Goal: Task Accomplishment & Management: Complete application form

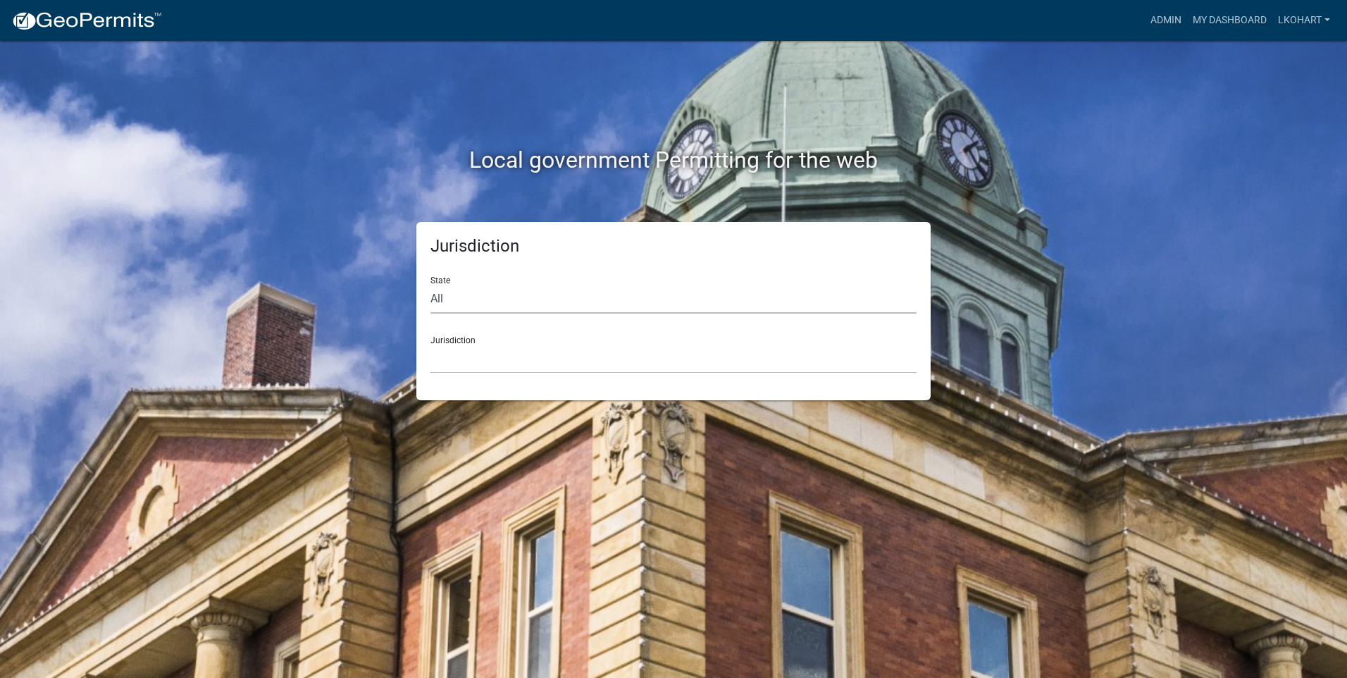
click at [488, 297] on select "All [US_STATE] [US_STATE] [US_STATE] [US_STATE] [US_STATE] [US_STATE] [US_STATE…" at bounding box center [673, 299] width 486 height 29
select select "[US_STATE]"
click at [430, 285] on select "All [US_STATE] [US_STATE] [US_STATE] [US_STATE] [US_STATE] [US_STATE] [US_STATE…" at bounding box center [673, 299] width 486 height 29
click at [457, 359] on select "[GEOGRAPHIC_DATA], [US_STATE] [GEOGRAPHIC_DATA], [US_STATE] [GEOGRAPHIC_DATA], …" at bounding box center [673, 358] width 486 height 29
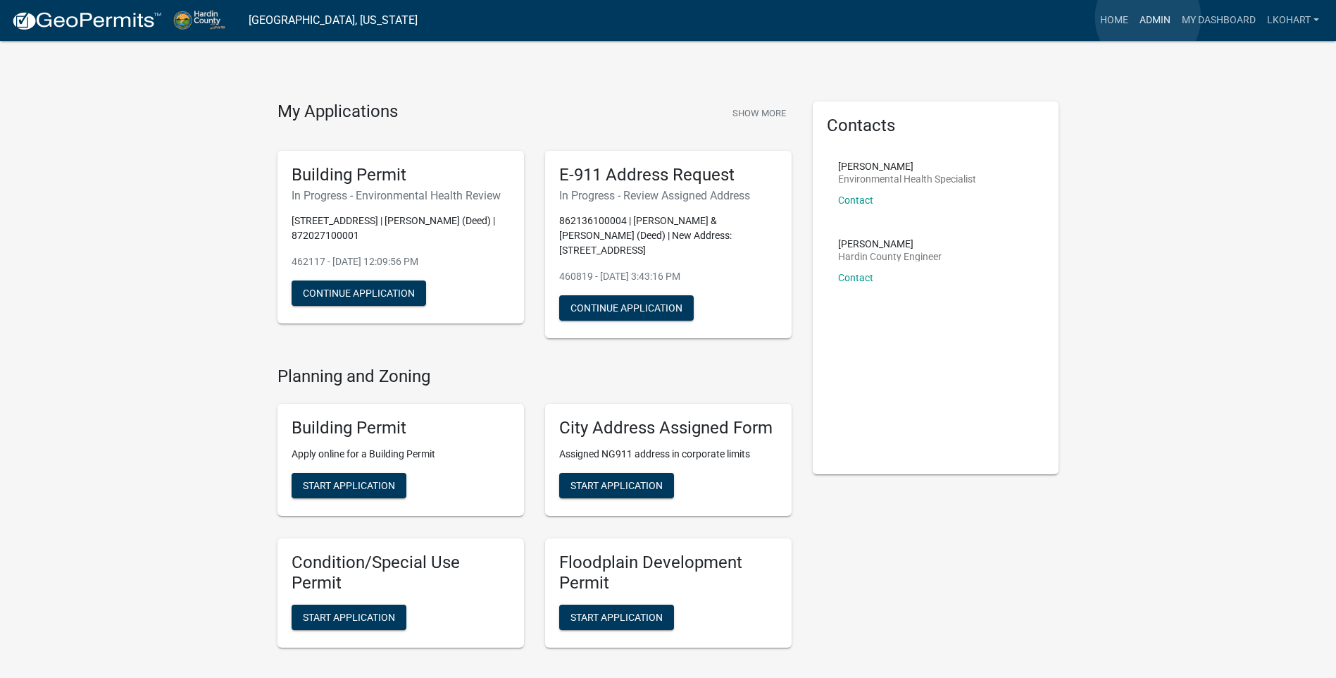
click at [1148, 18] on link "Admin" at bounding box center [1155, 20] width 42 height 27
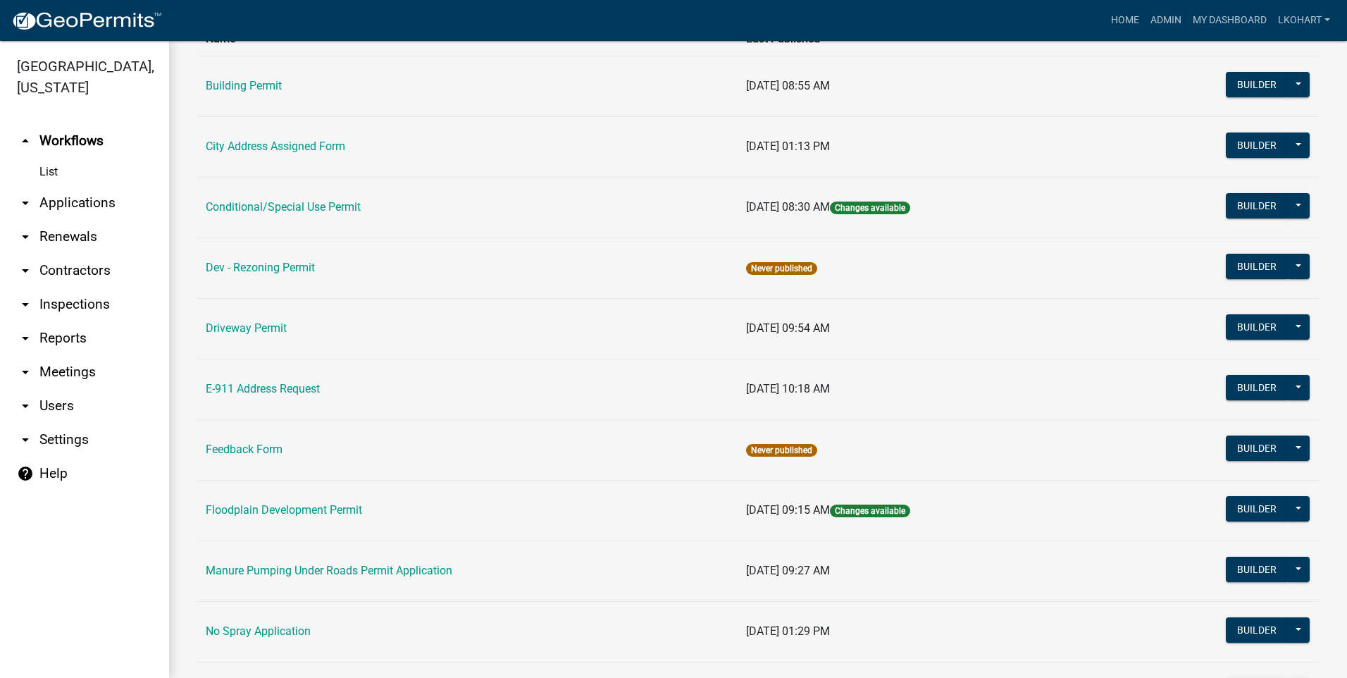
scroll to position [141, 0]
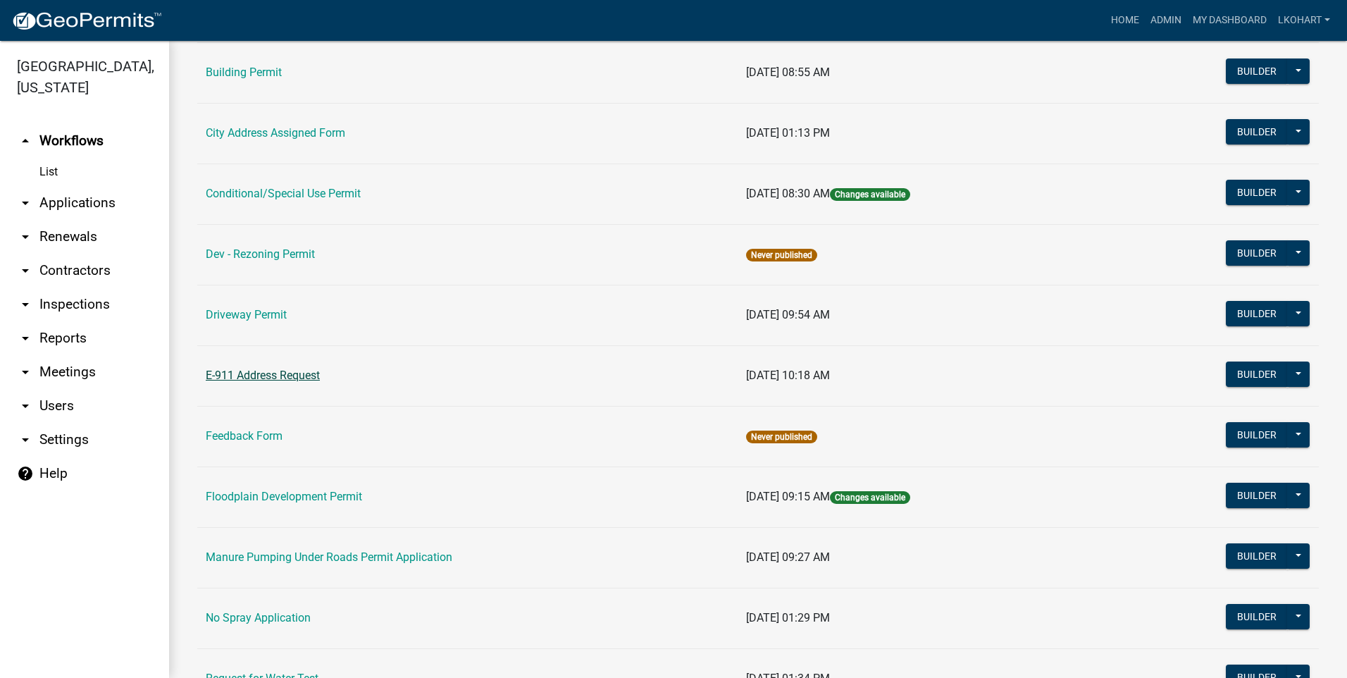
click at [271, 375] on link "E-911 Address Request" at bounding box center [263, 374] width 114 height 13
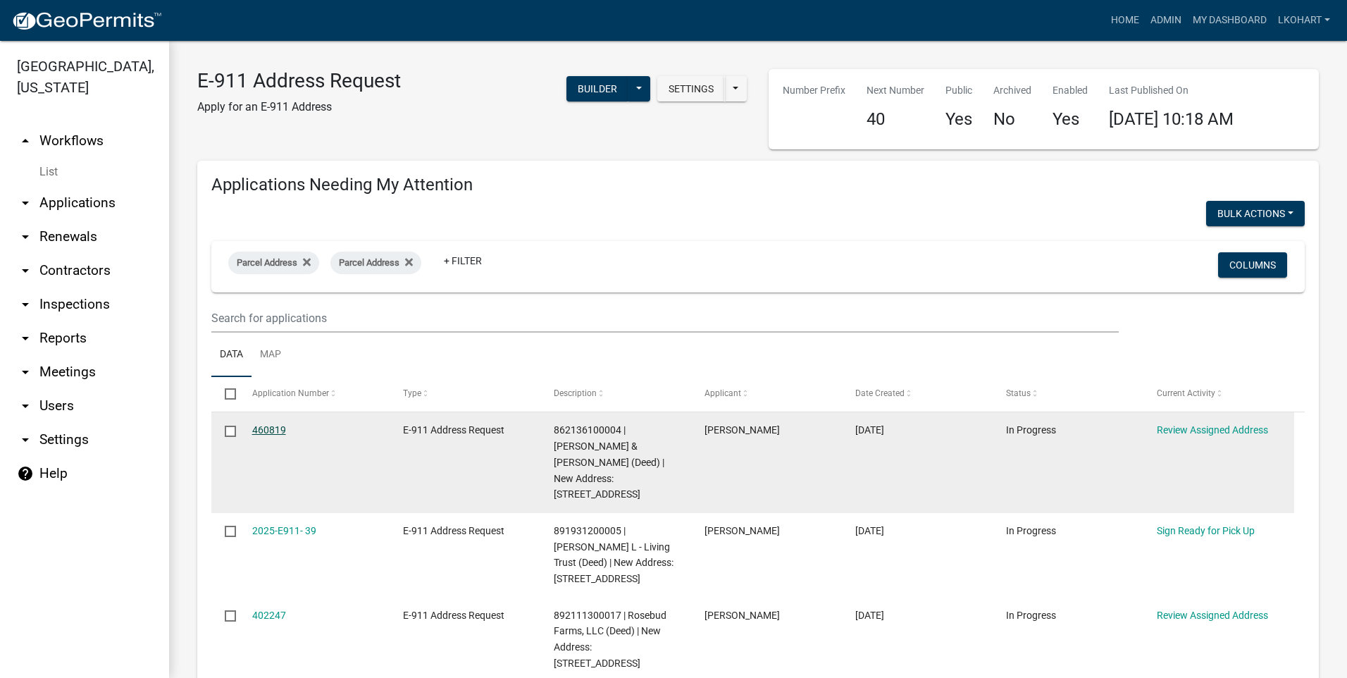
click at [267, 433] on link "460819" at bounding box center [269, 429] width 34 height 11
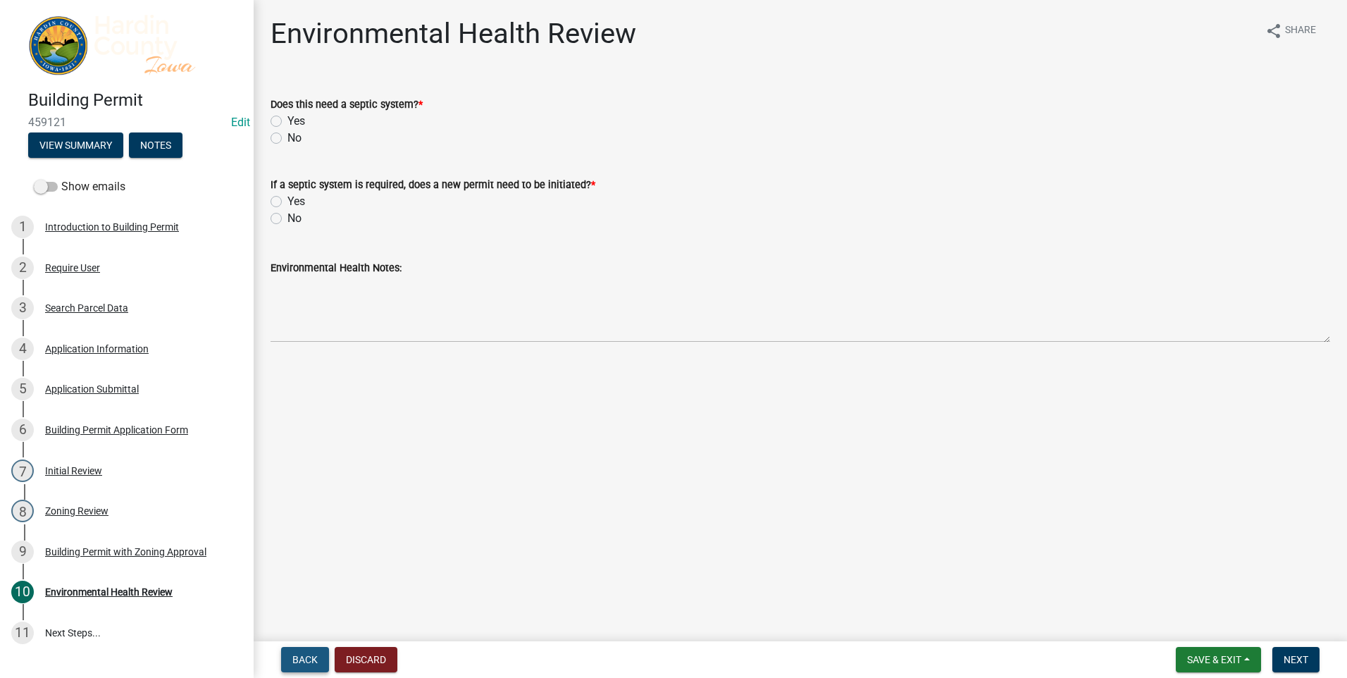
click at [306, 662] on span "Back" at bounding box center [304, 659] width 25 height 11
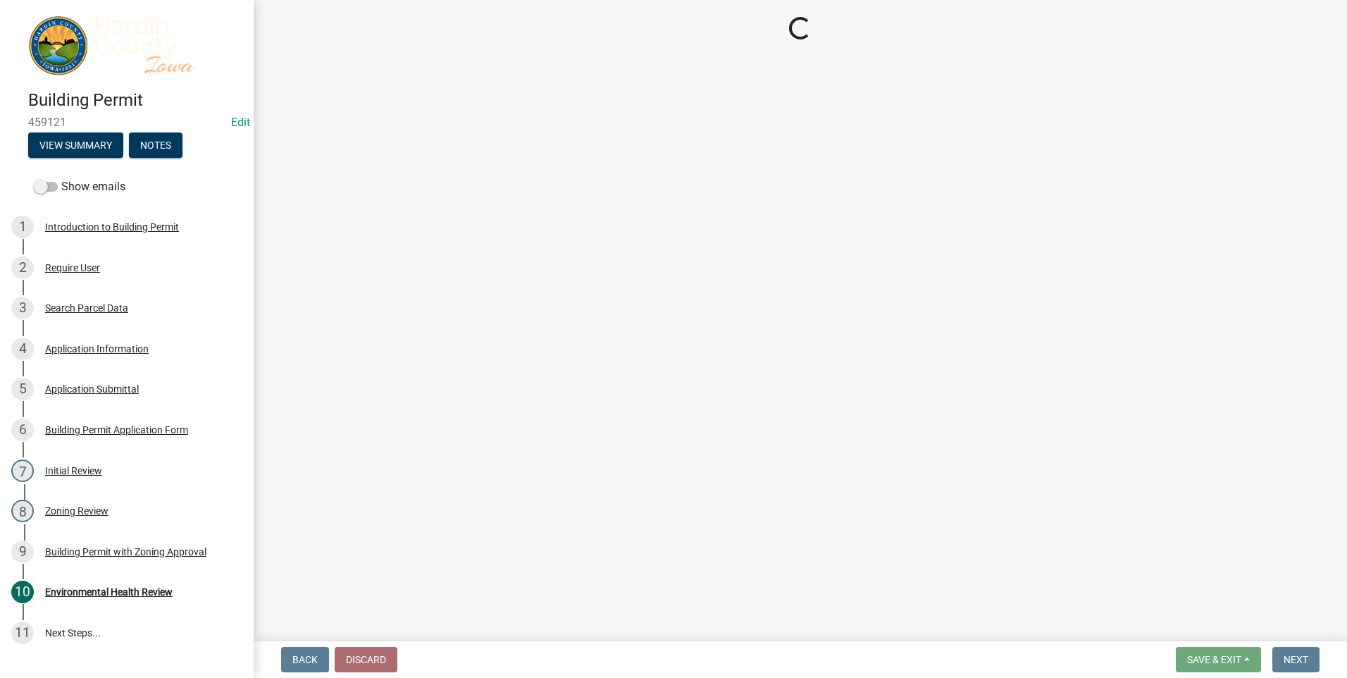
select select "cde34027-c2e6-4375-ad0d-1a97383c127e"
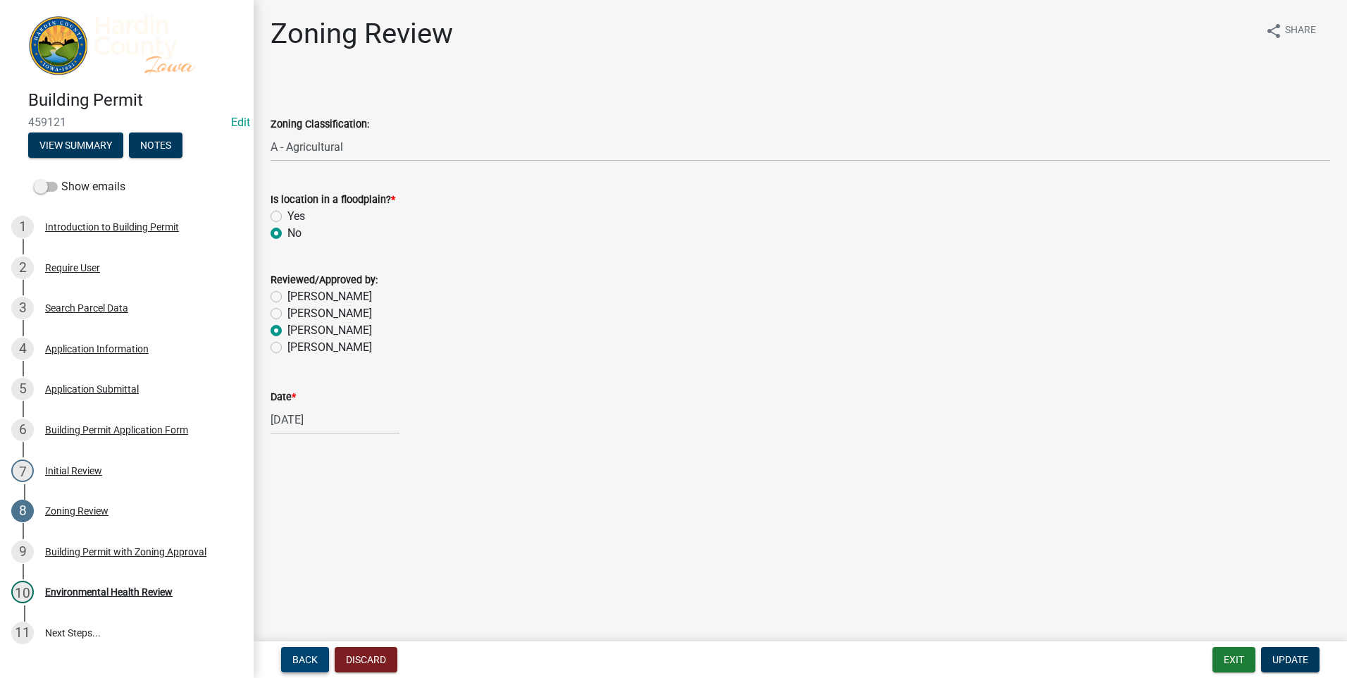
click at [306, 661] on span "Back" at bounding box center [304, 659] width 25 height 11
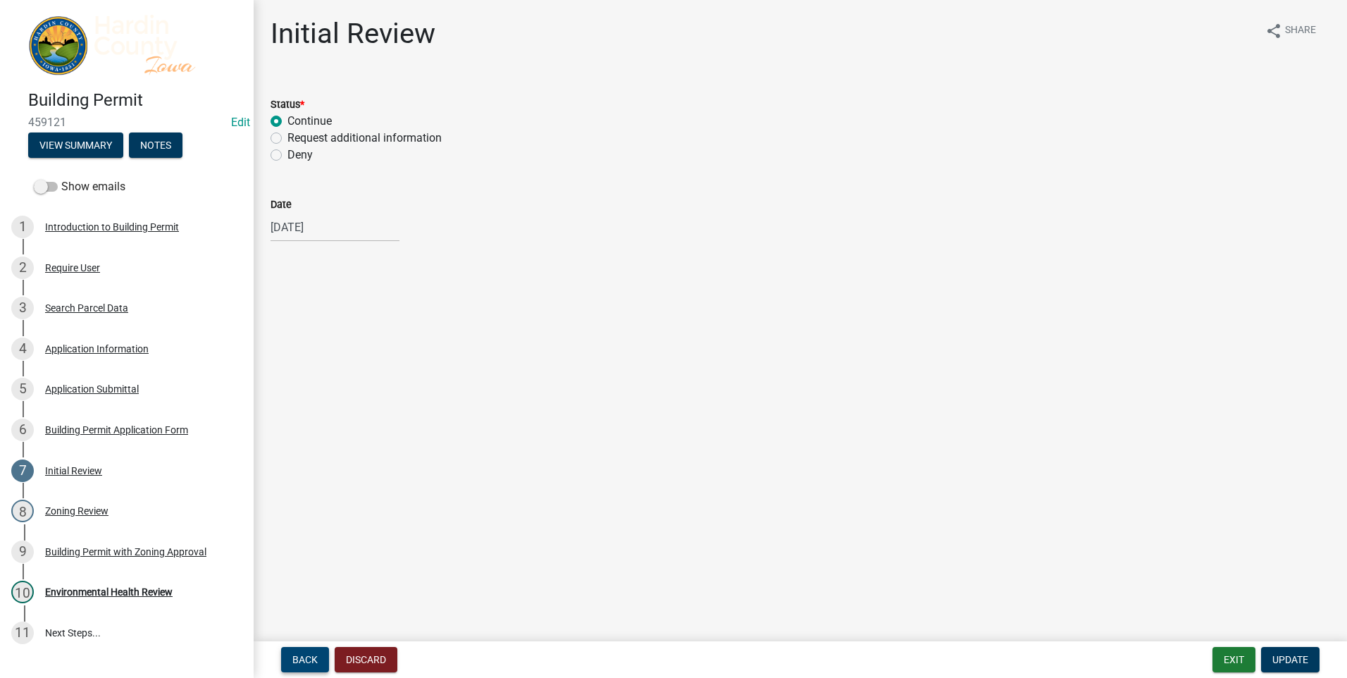
click at [306, 661] on span "Back" at bounding box center [304, 659] width 25 height 11
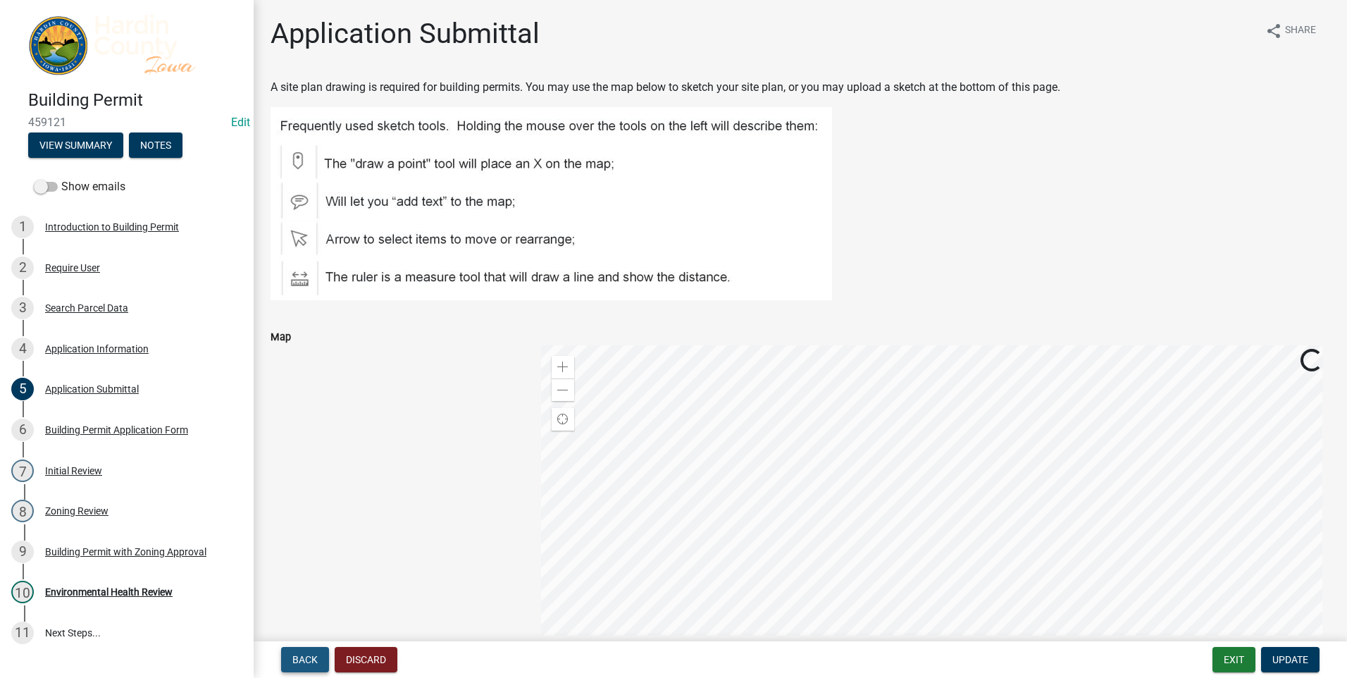
click at [306, 661] on span "Back" at bounding box center [304, 659] width 25 height 11
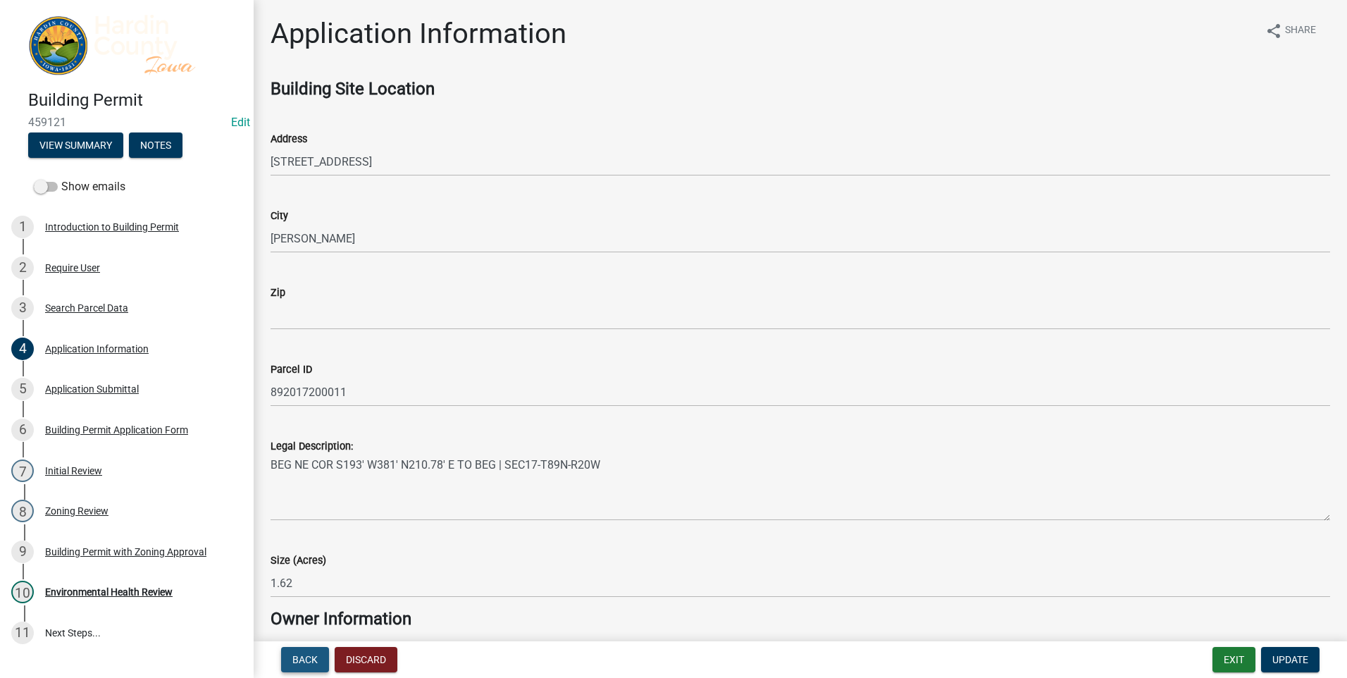
click at [306, 661] on span "Back" at bounding box center [304, 659] width 25 height 11
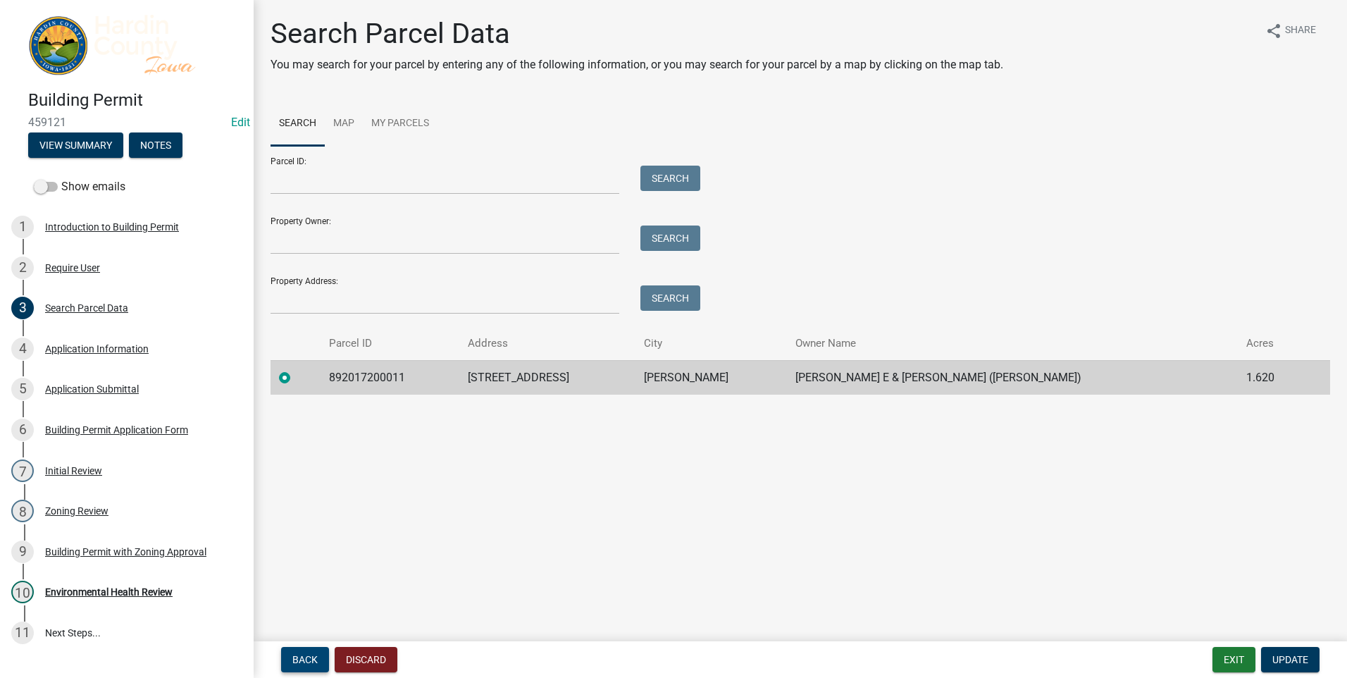
click at [306, 661] on span "Back" at bounding box center [304, 659] width 25 height 11
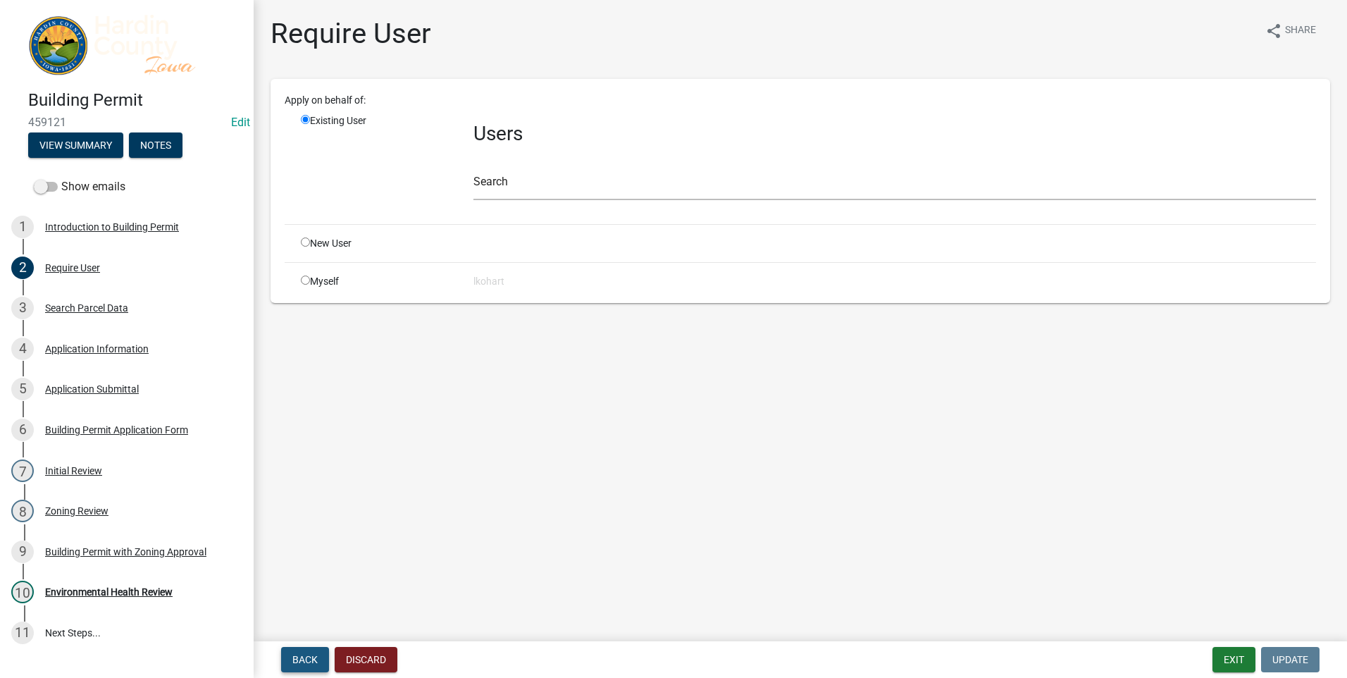
click at [306, 661] on span "Back" at bounding box center [304, 659] width 25 height 11
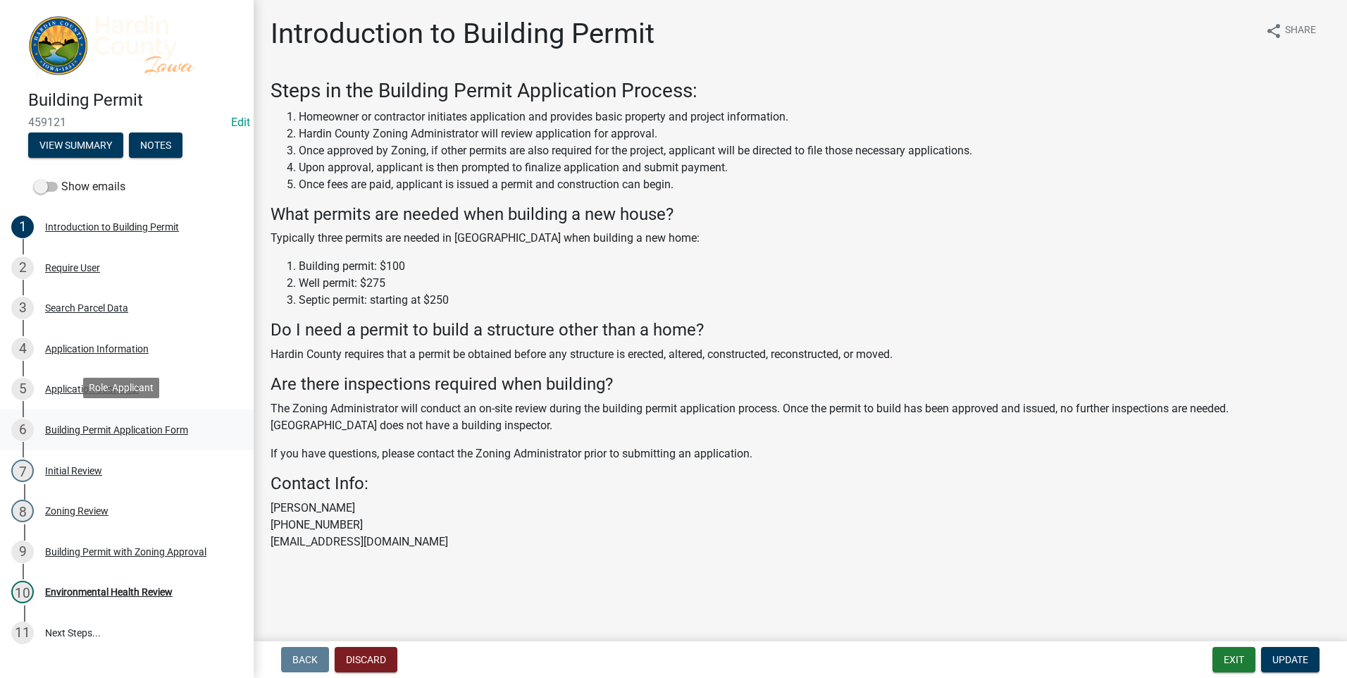
click at [92, 429] on div "Building Permit Application Form" at bounding box center [116, 430] width 143 height 10
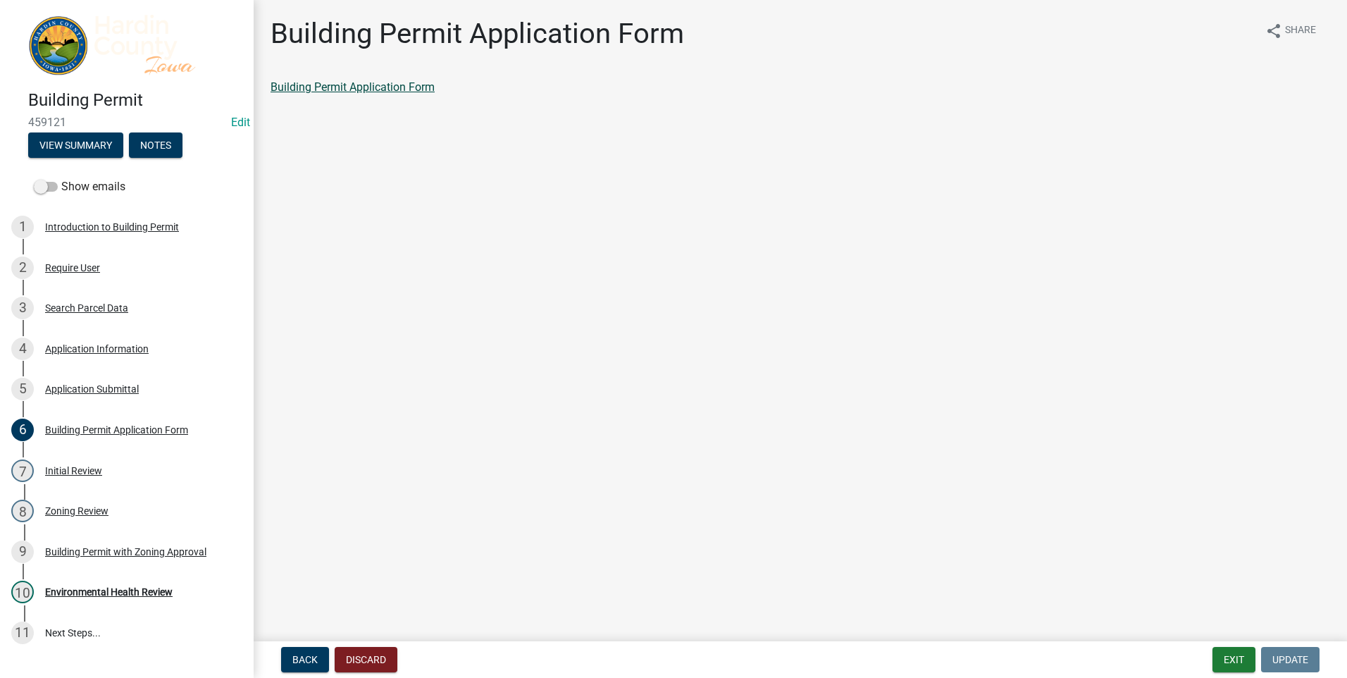
click at [335, 92] on link "Building Permit Application Form" at bounding box center [353, 86] width 164 height 13
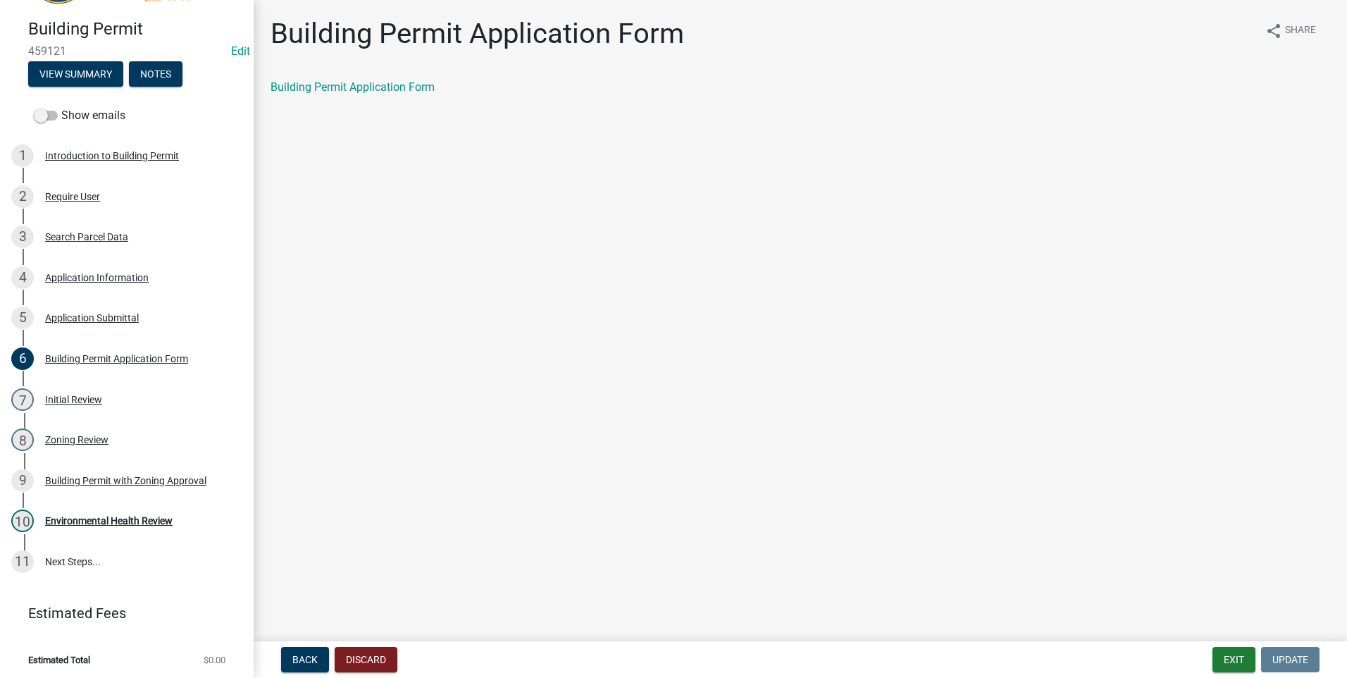
click at [595, 468] on main "Building Permit Application Form share Share Building Permit Application Form" at bounding box center [800, 317] width 1093 height 635
